Goal: Task Accomplishment & Management: Manage account settings

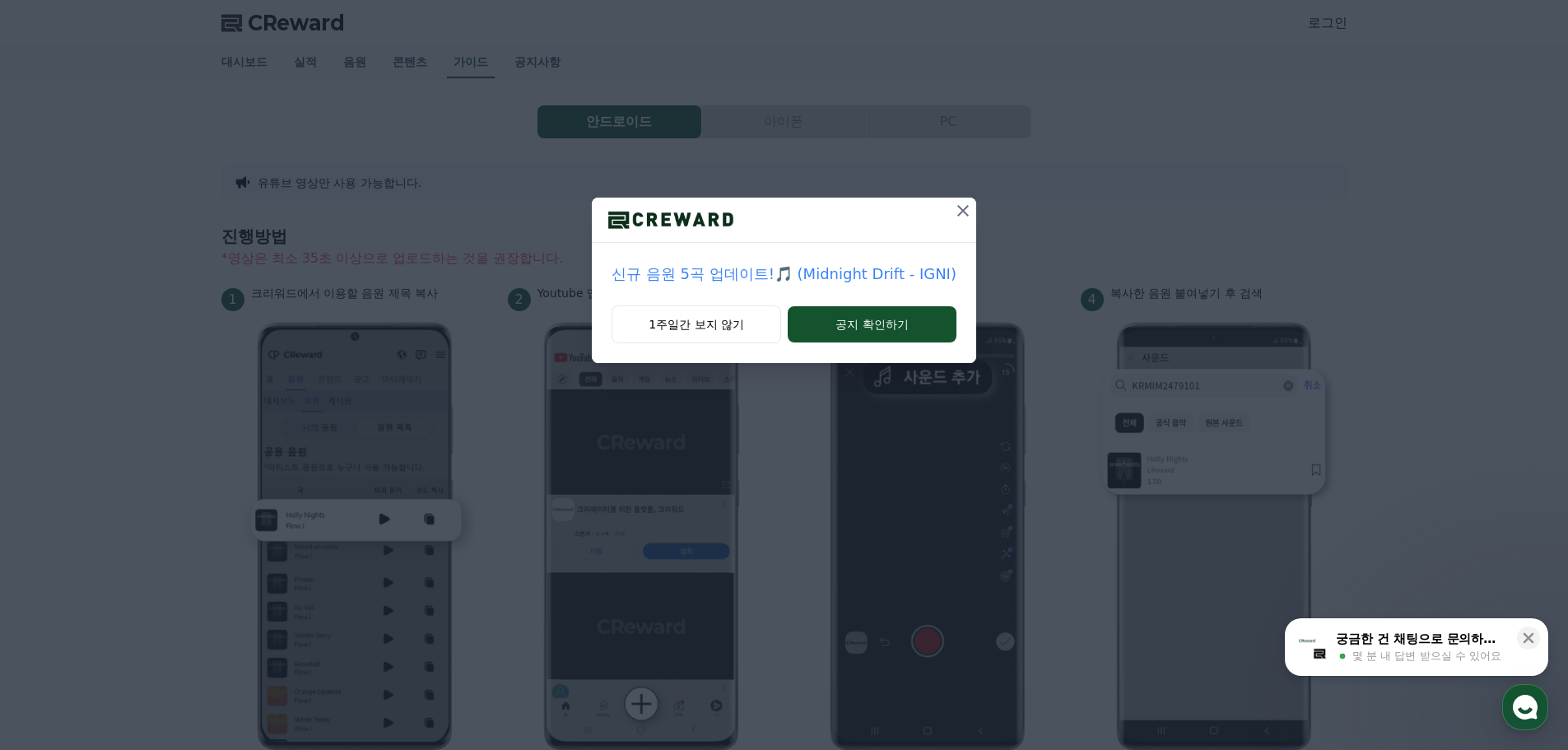
click at [959, 210] on icon at bounding box center [963, 210] width 12 height 12
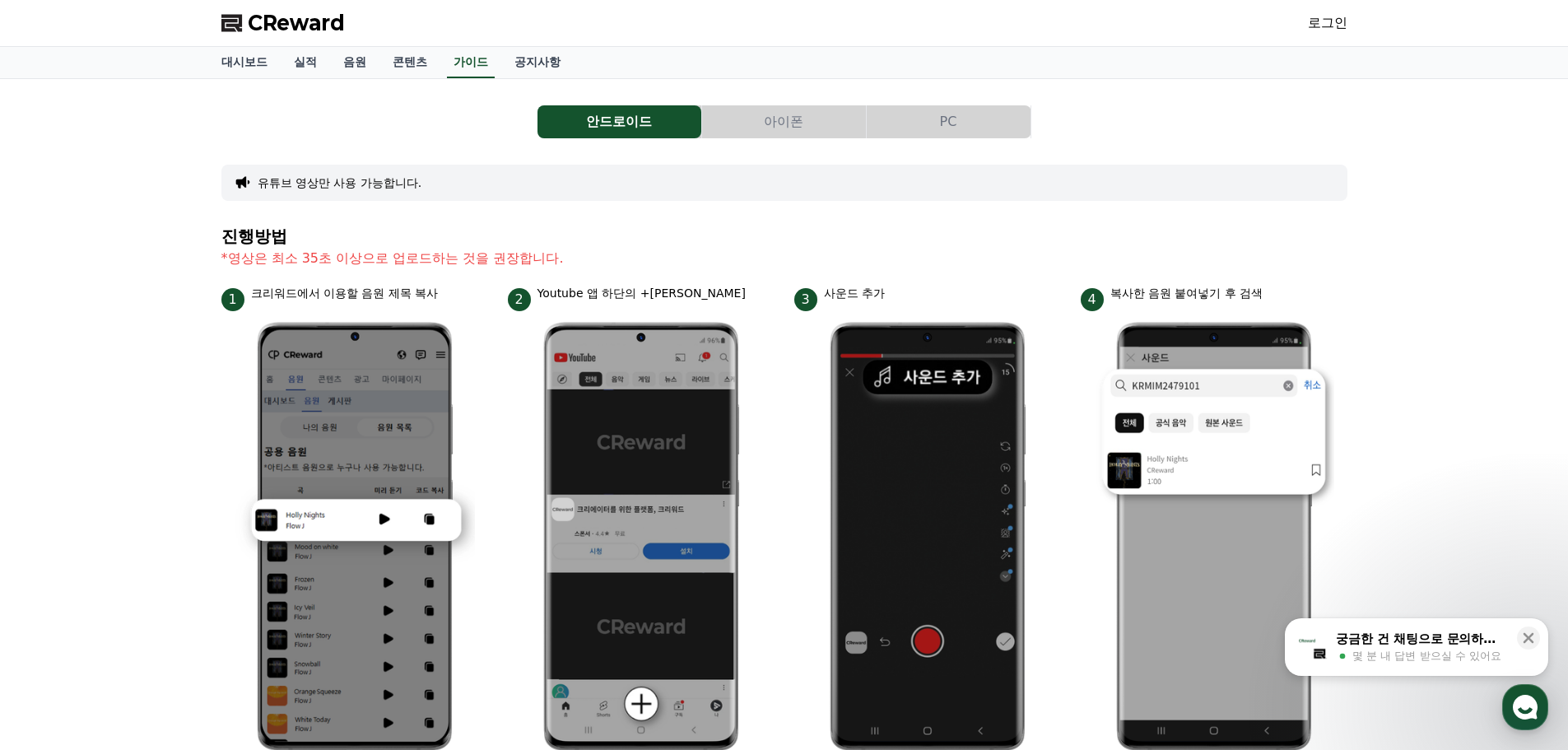
click at [1326, 16] on link "로그인" at bounding box center [1327, 24] width 40 height 20
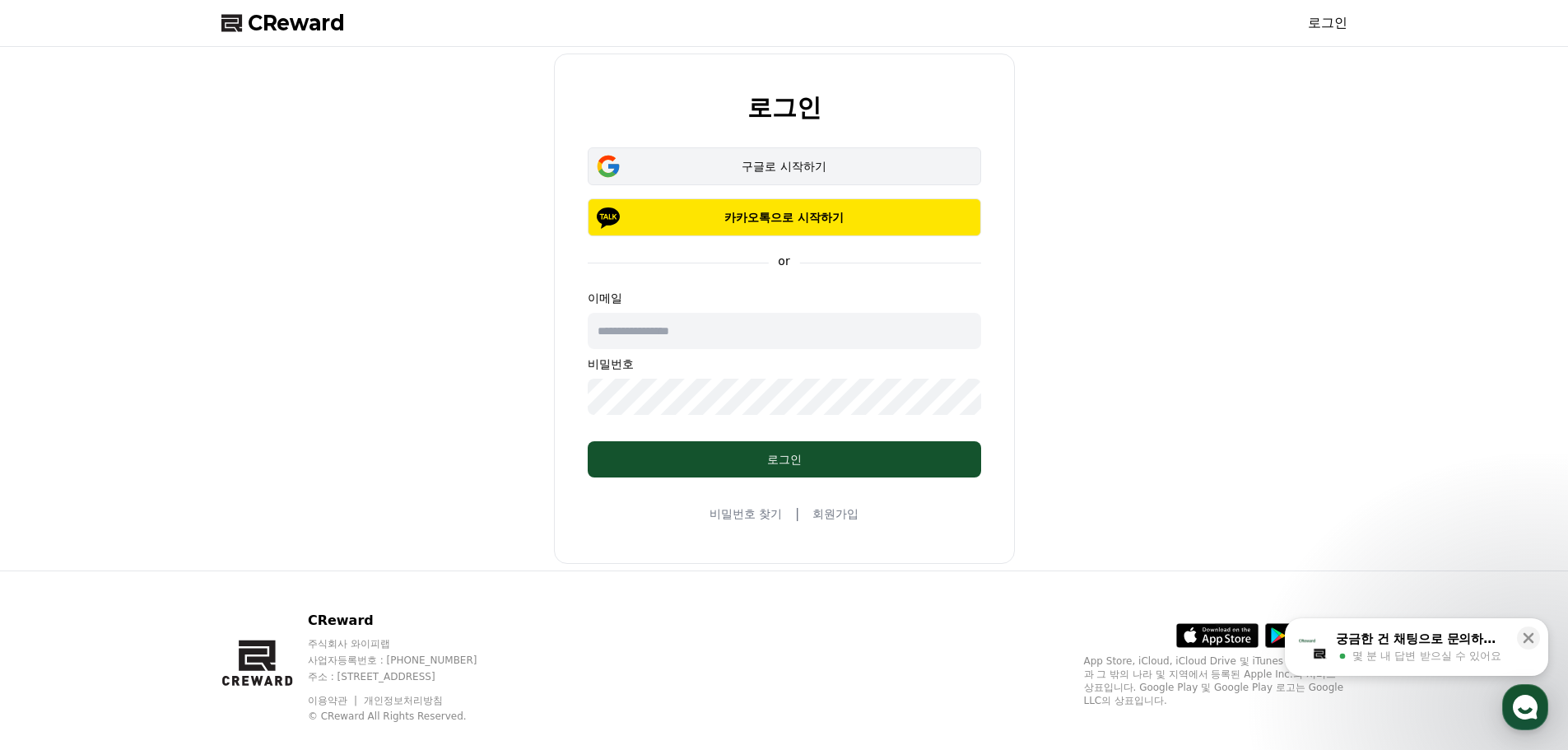
click at [829, 162] on div "구글로 시작하기" at bounding box center [784, 166] width 346 height 16
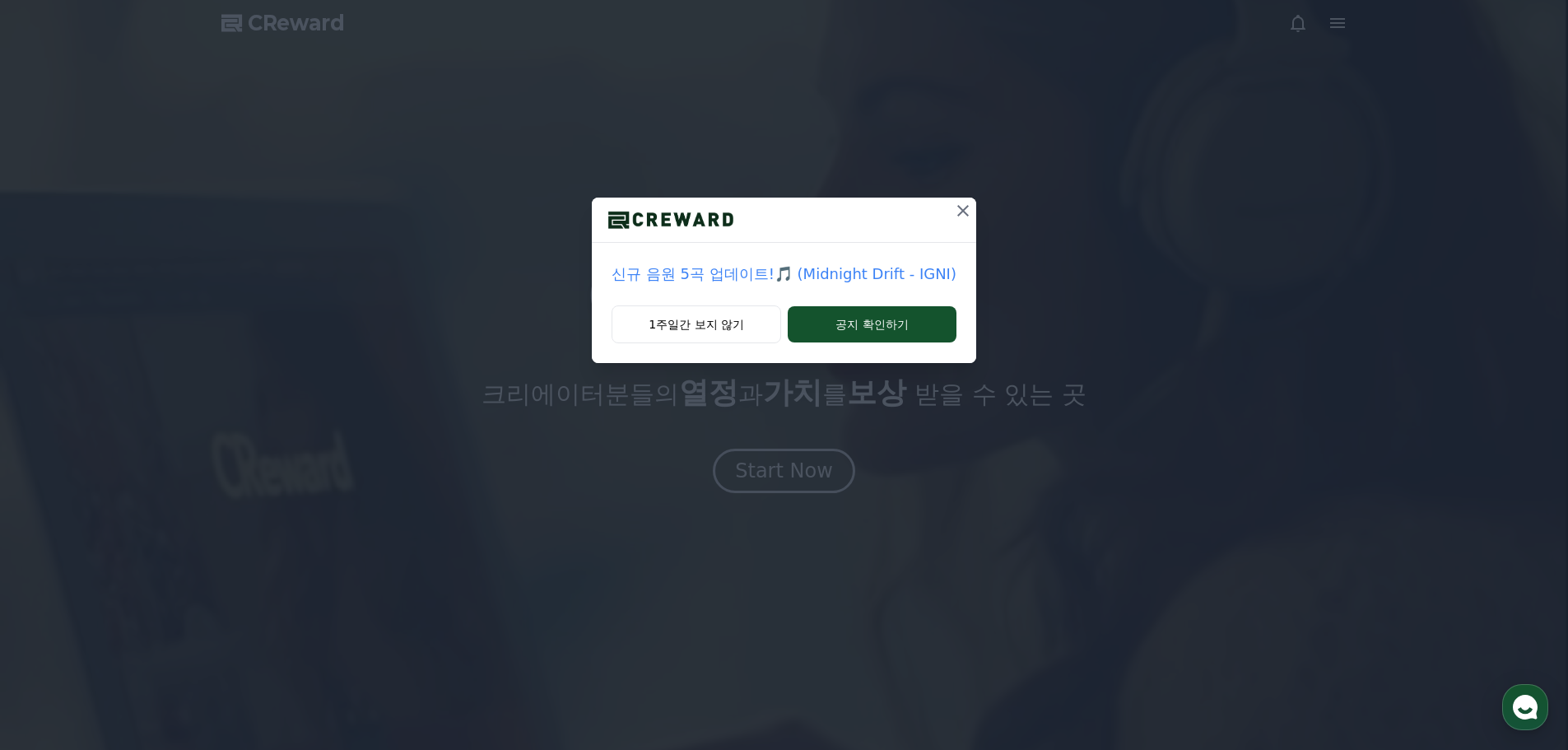
click at [954, 214] on icon at bounding box center [963, 211] width 20 height 20
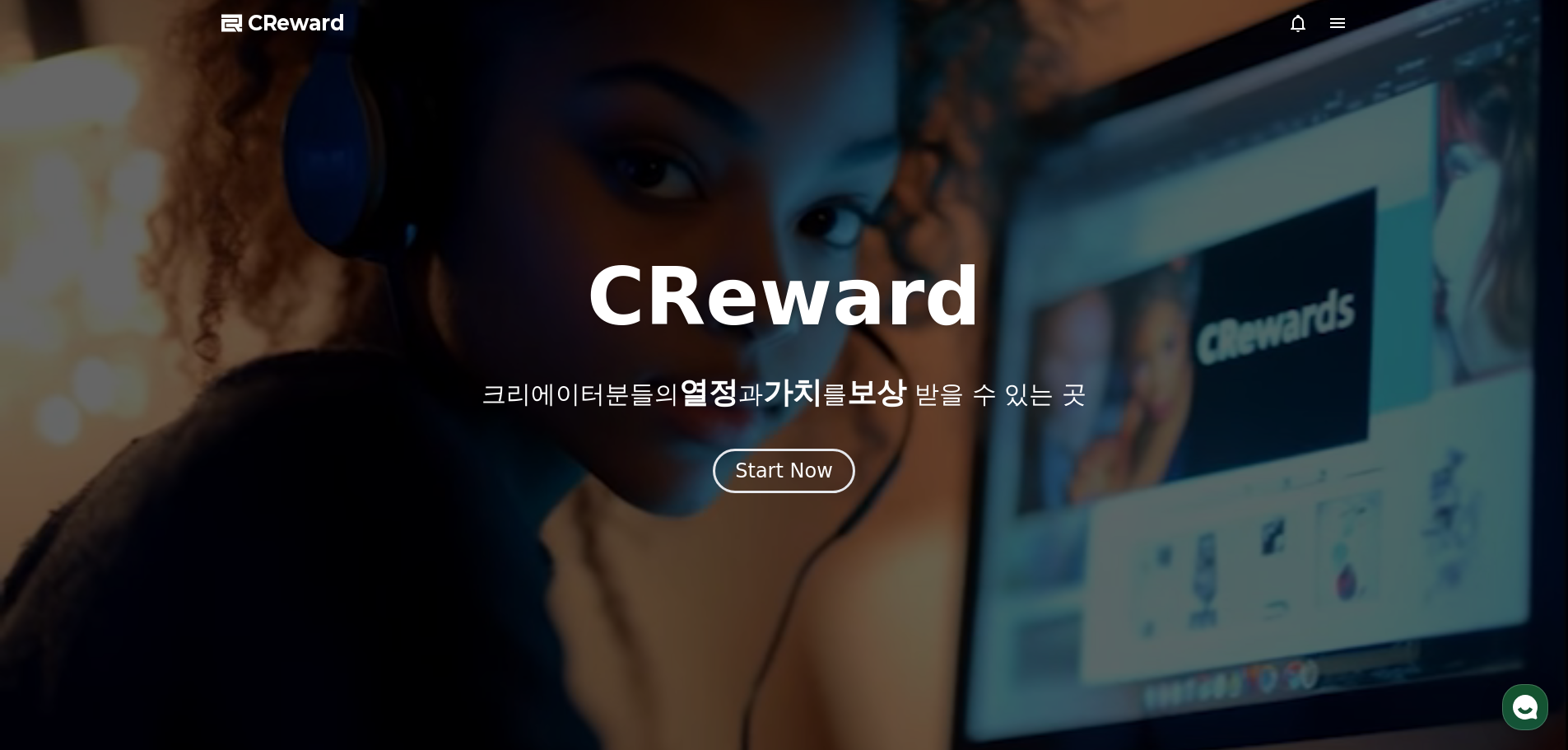
click at [1329, 23] on icon at bounding box center [1337, 24] width 20 height 20
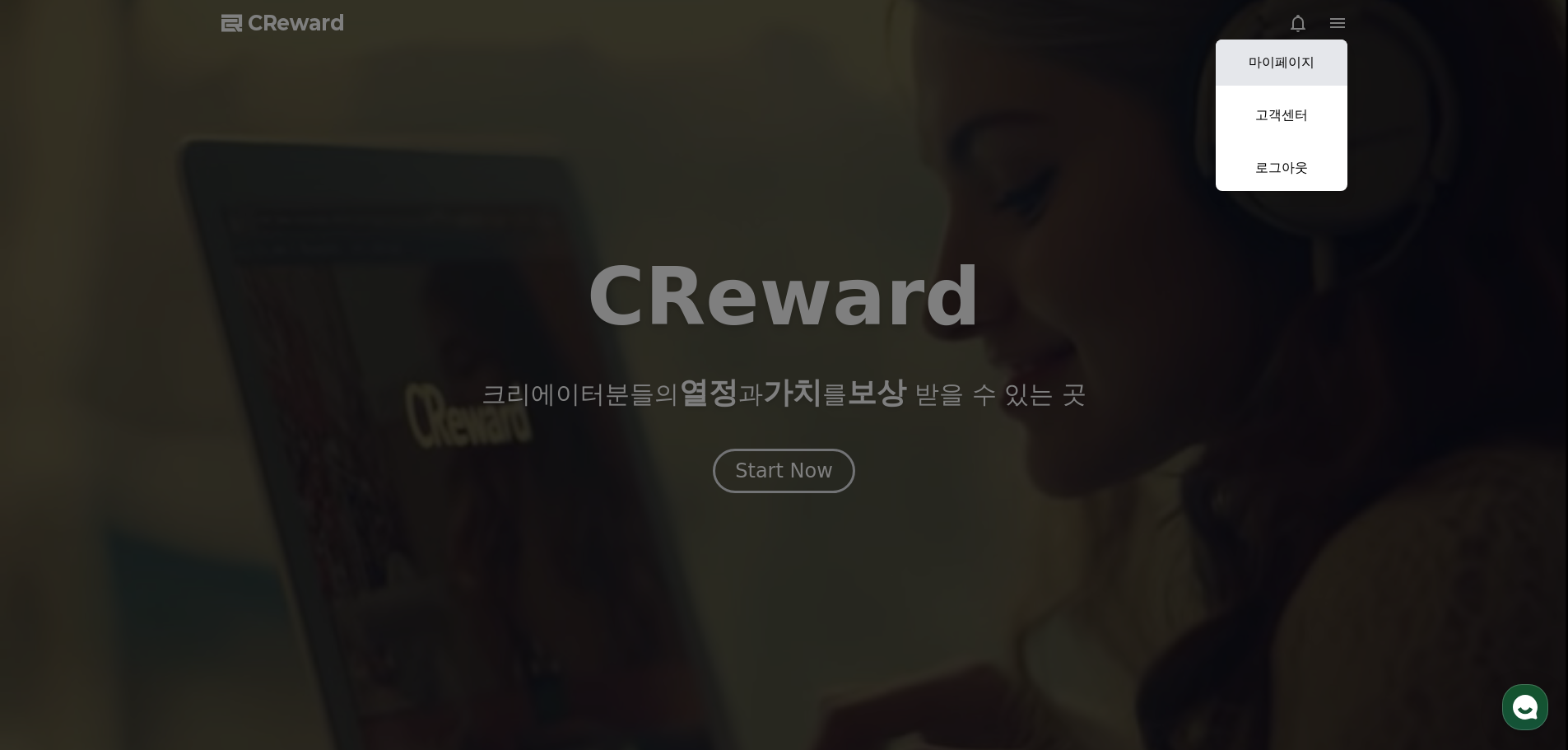
click at [1277, 67] on link "마이페이지" at bounding box center [1281, 62] width 132 height 46
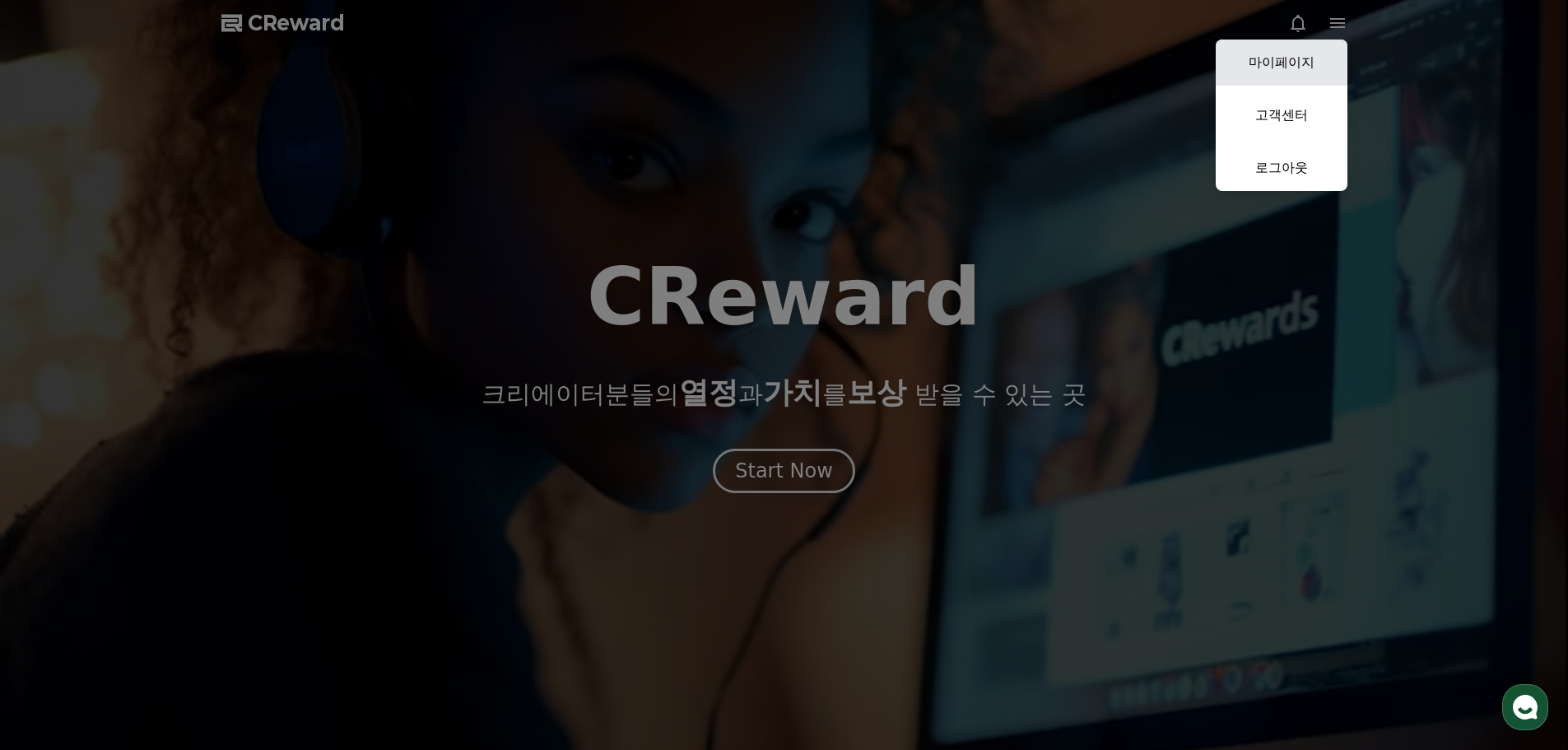
select select "**********"
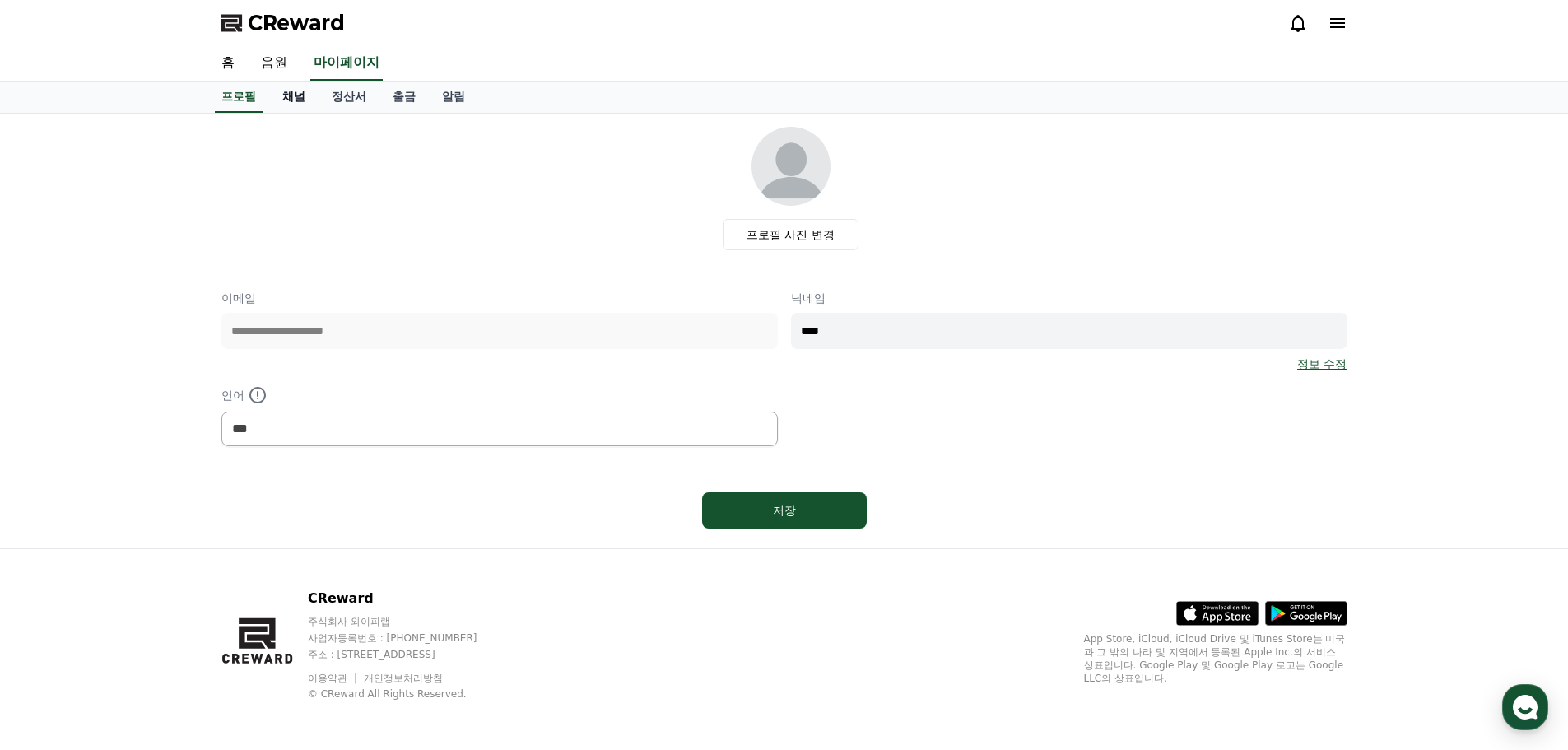
click at [298, 103] on link "채널" at bounding box center [293, 97] width 50 height 32
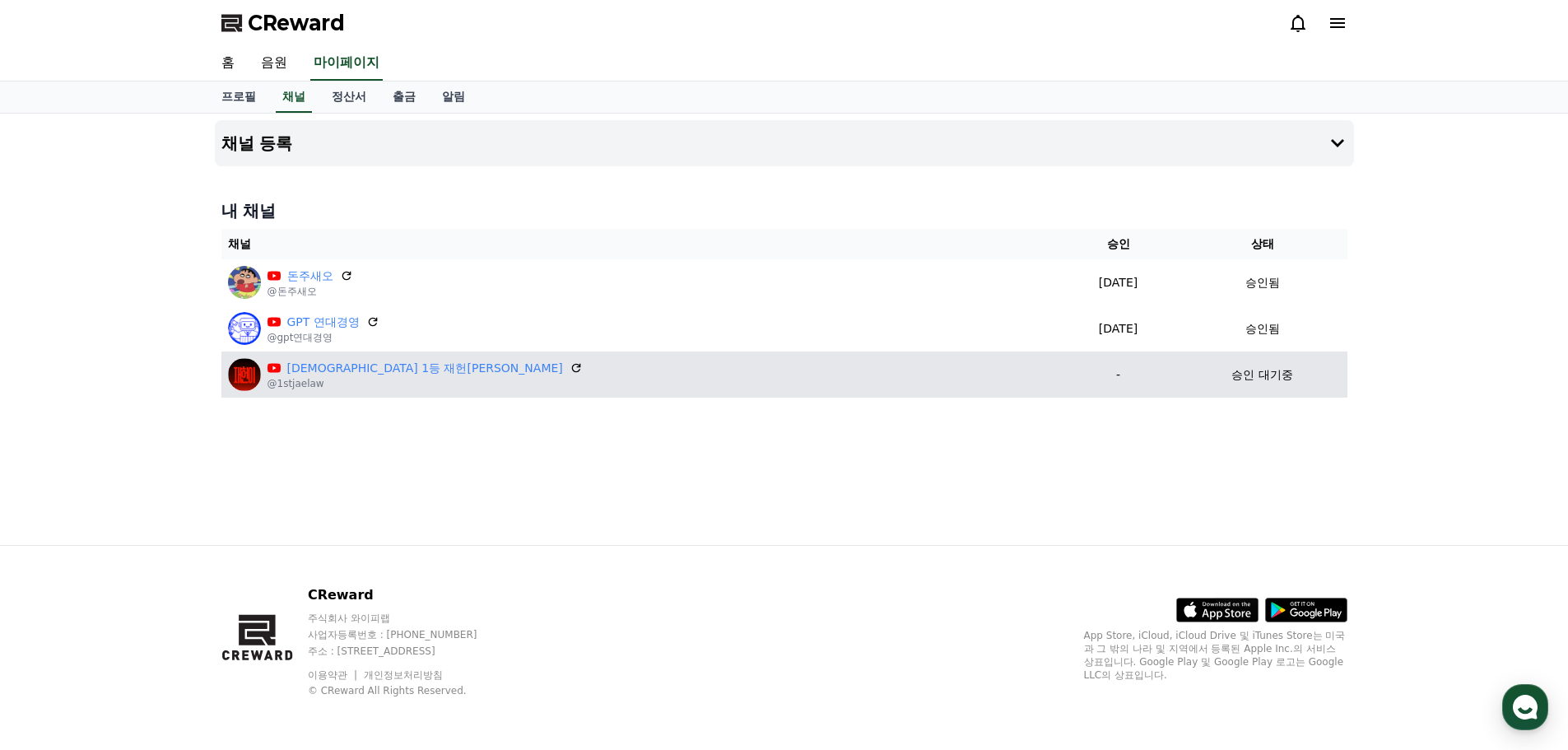
click at [748, 365] on div "[DEMOGRAPHIC_DATA] 1등 재헌이 @1stjaelaw" at bounding box center [640, 375] width 824 height 33
click at [568, 369] on icon at bounding box center [575, 367] width 14 height 14
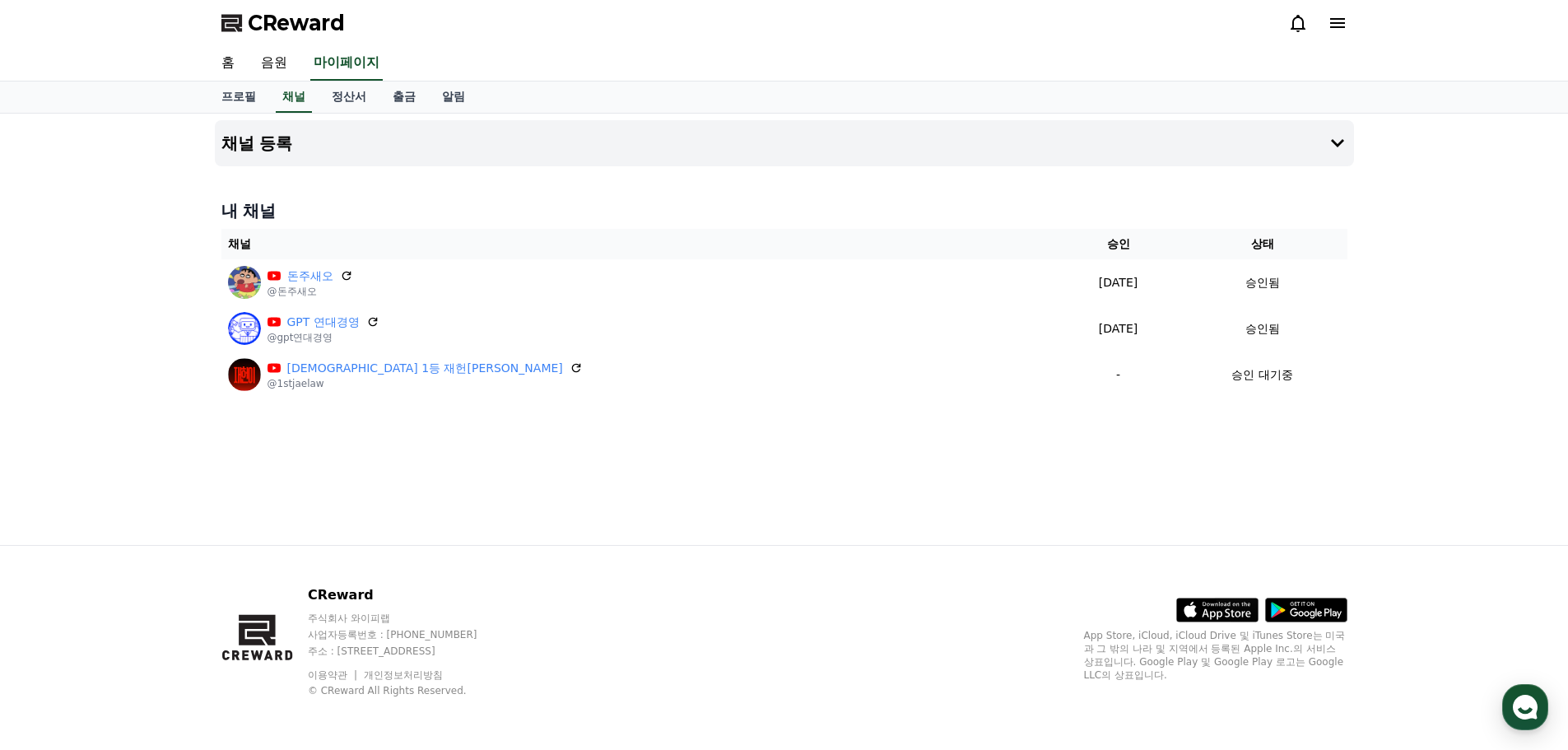
click at [850, 62] on div "홈 음원 마이페이지" at bounding box center [784, 63] width 1152 height 34
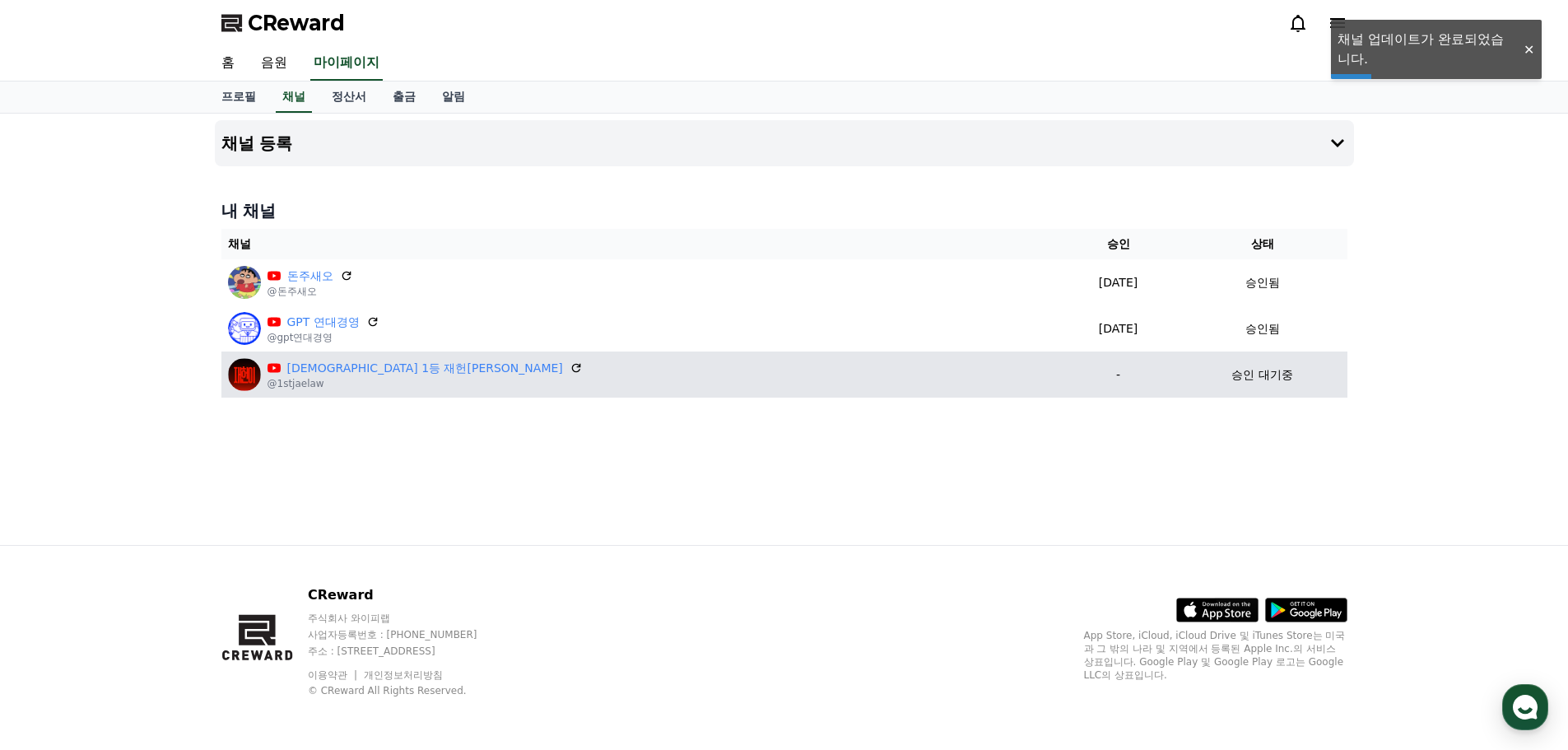
click at [1231, 377] on p "승인 대기중" at bounding box center [1261, 375] width 61 height 17
